Goal: Navigation & Orientation: Understand site structure

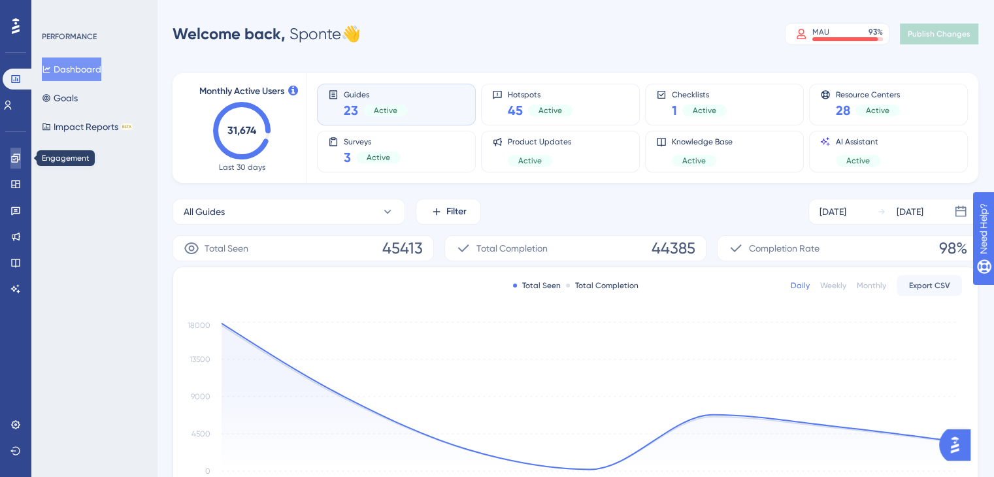
click at [14, 161] on icon at bounding box center [15, 158] width 8 height 8
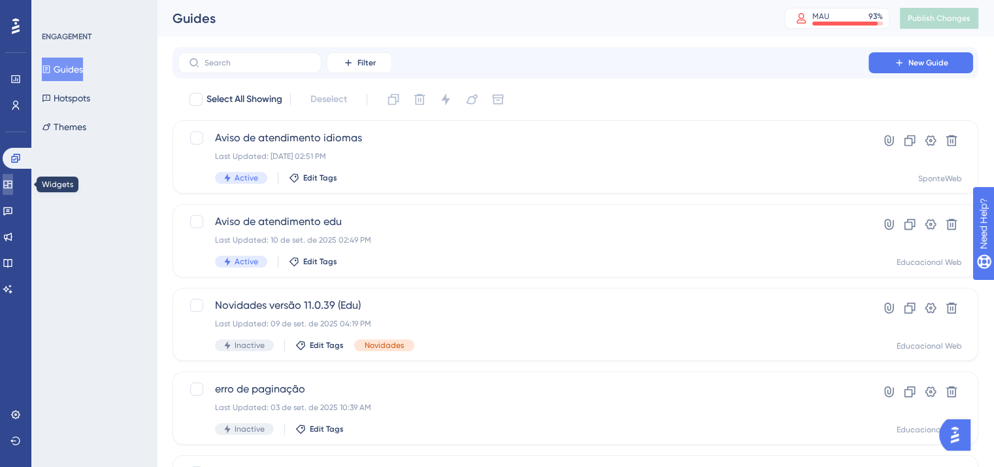
click at [13, 190] on link at bounding box center [8, 184] width 10 height 21
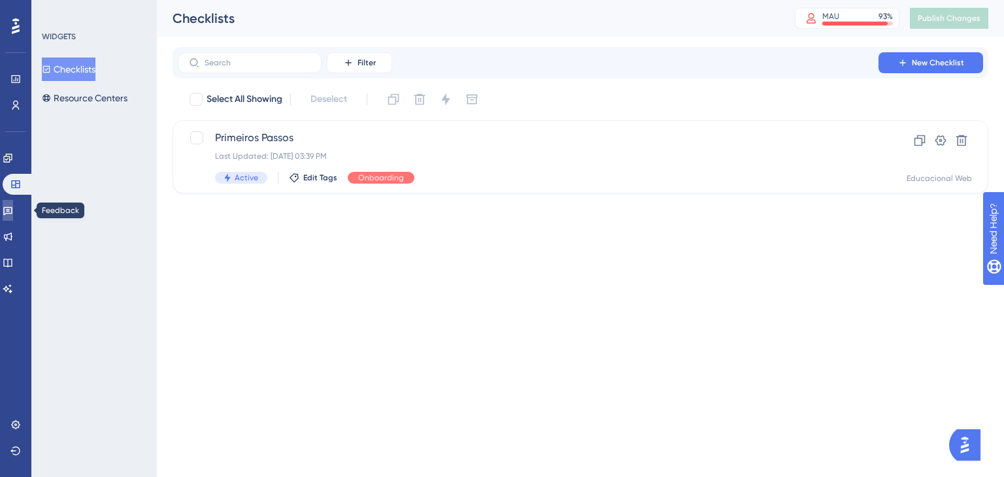
click at [8, 212] on link at bounding box center [8, 210] width 10 height 21
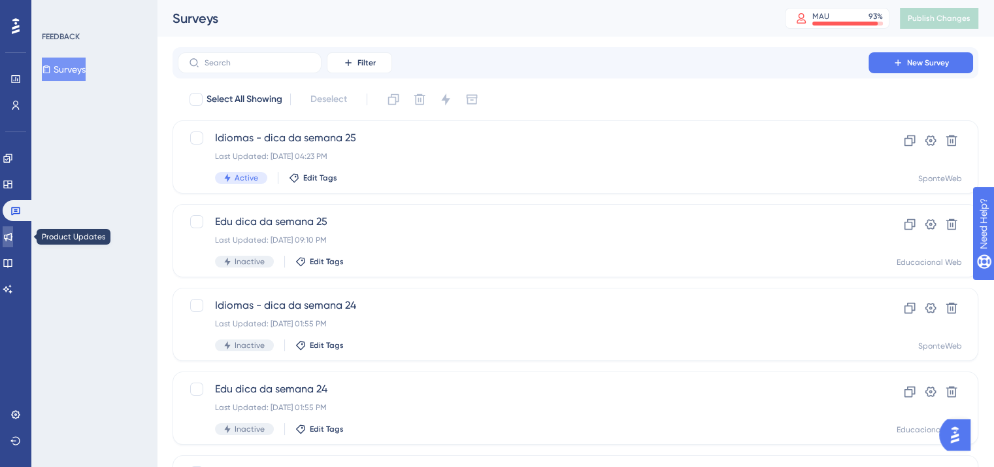
click at [11, 235] on icon at bounding box center [8, 236] width 10 height 10
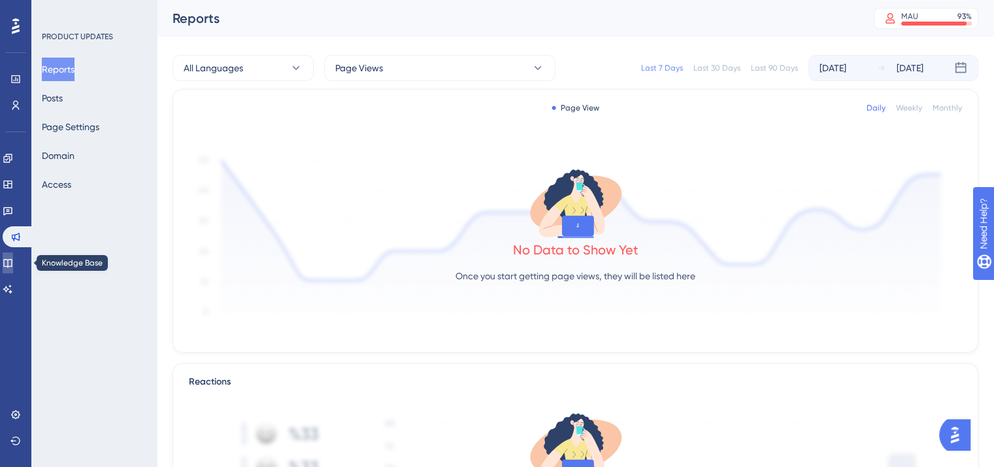
click at [13, 259] on icon at bounding box center [8, 263] width 10 height 10
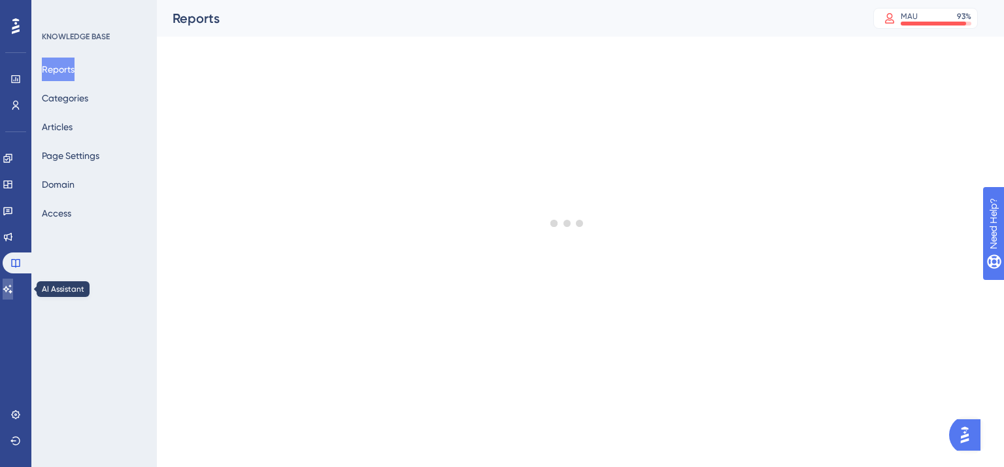
click at [11, 289] on icon at bounding box center [7, 288] width 9 height 8
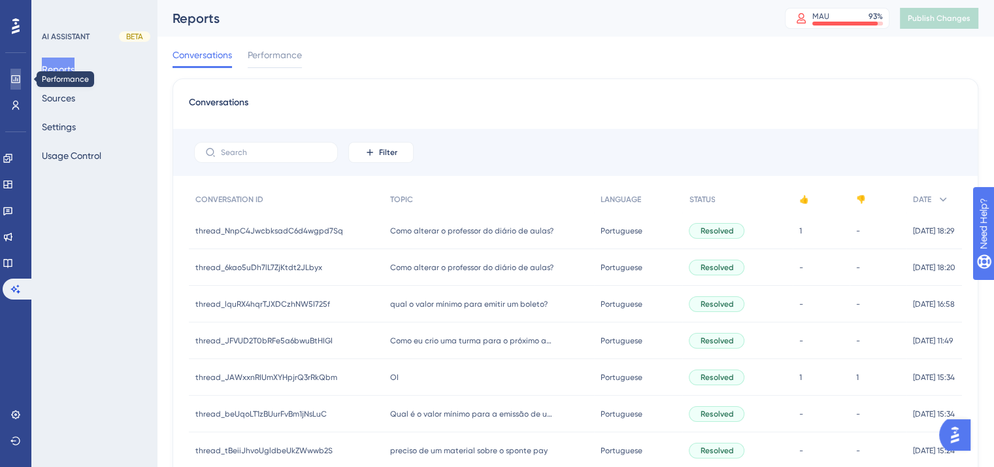
click at [16, 84] on icon at bounding box center [15, 79] width 10 height 10
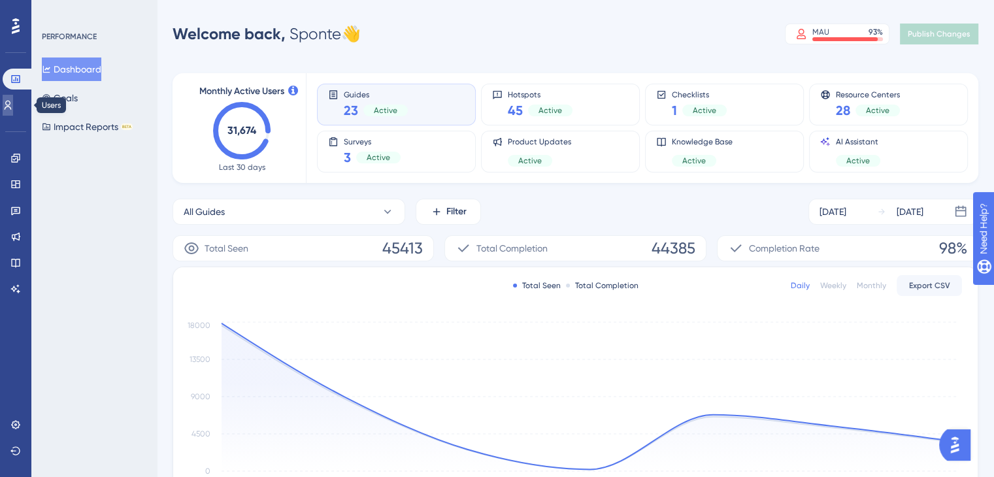
drag, startPoint x: 12, startPoint y: 103, endPoint x: 28, endPoint y: 108, distance: 17.2
click at [12, 103] on icon at bounding box center [8, 105] width 10 height 10
